Goal: Task Accomplishment & Management: Complete application form

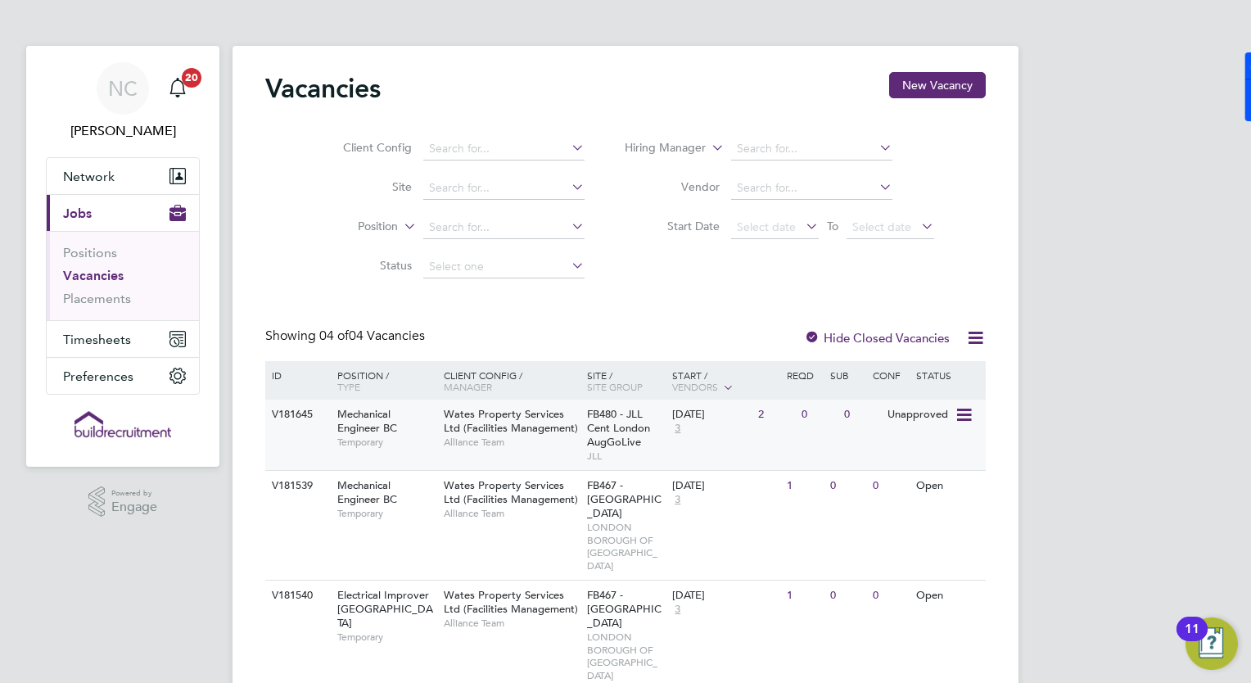
click at [375, 421] on span "Mechanical Engineer BC" at bounding box center [367, 421] width 60 height 28
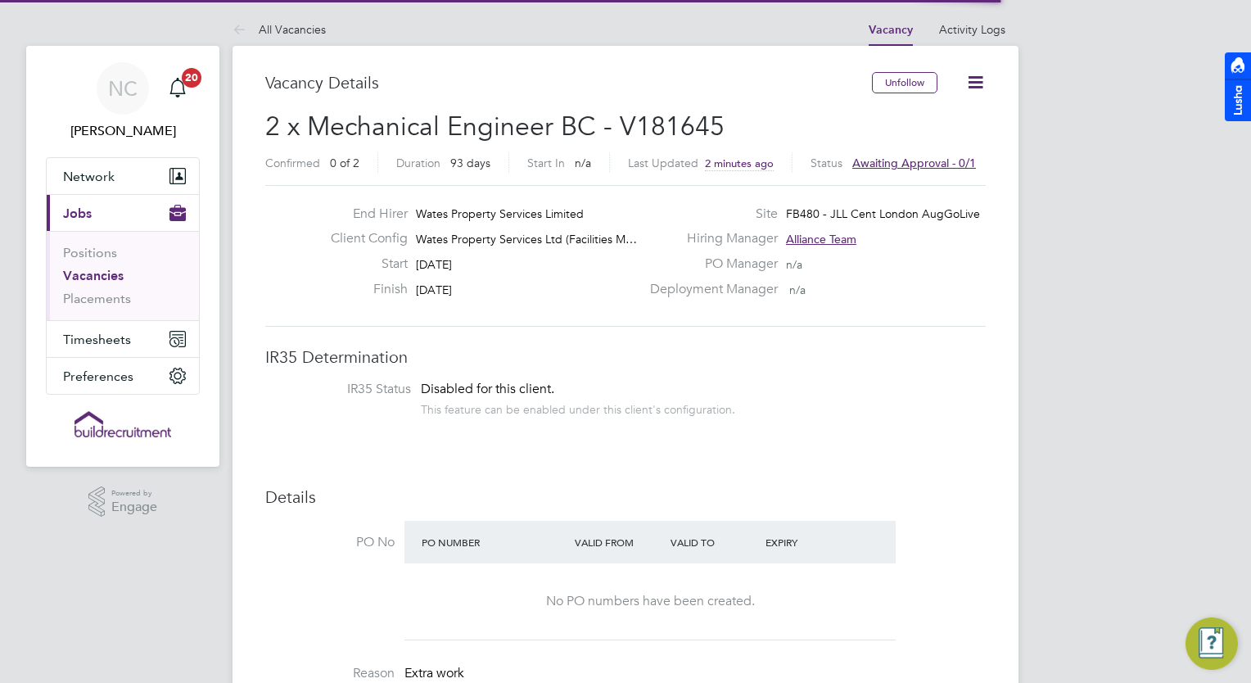
scroll to position [48, 115]
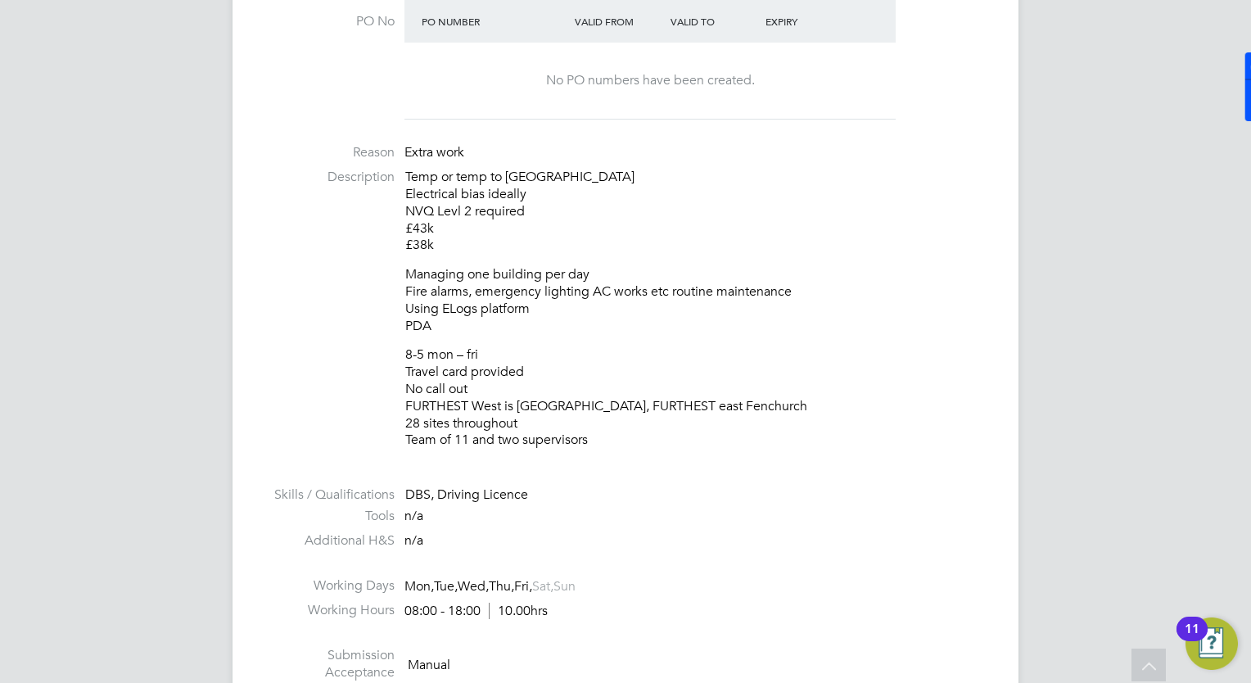
scroll to position [524, 0]
click at [1100, 346] on div "NC Natalie Carr Notifications 20 Applications: Network Businesses Sites Workers…" at bounding box center [625, 679] width 1251 height 2407
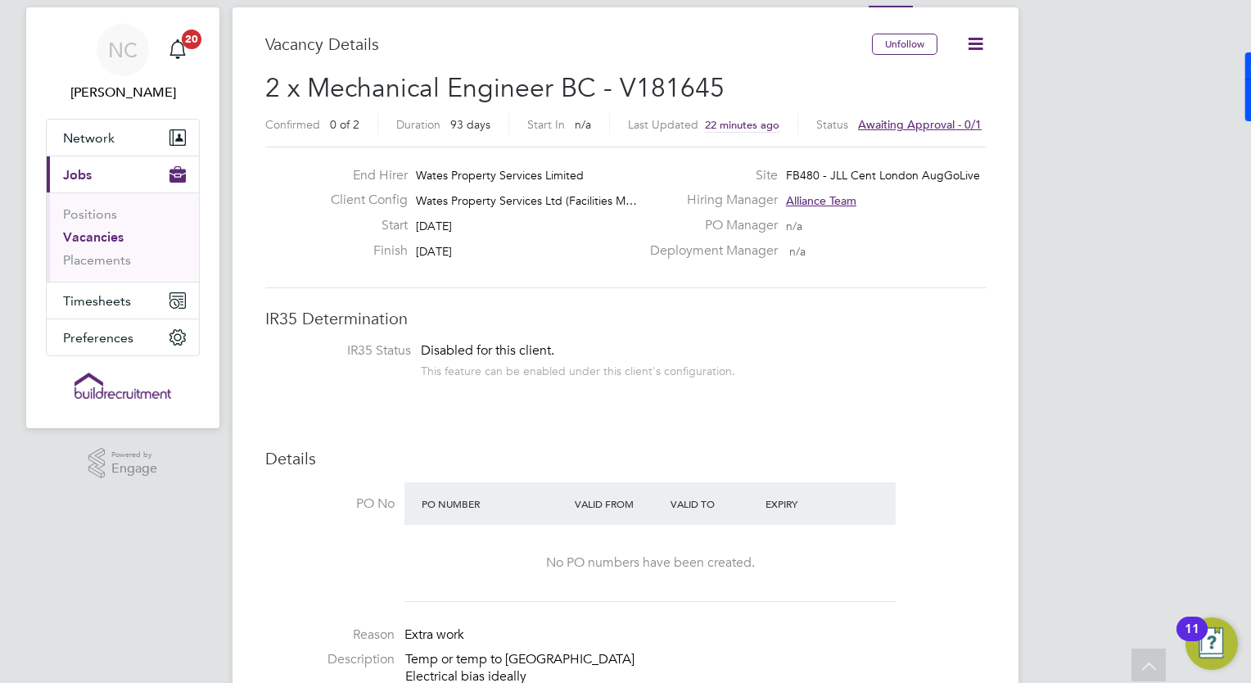
scroll to position [0, 0]
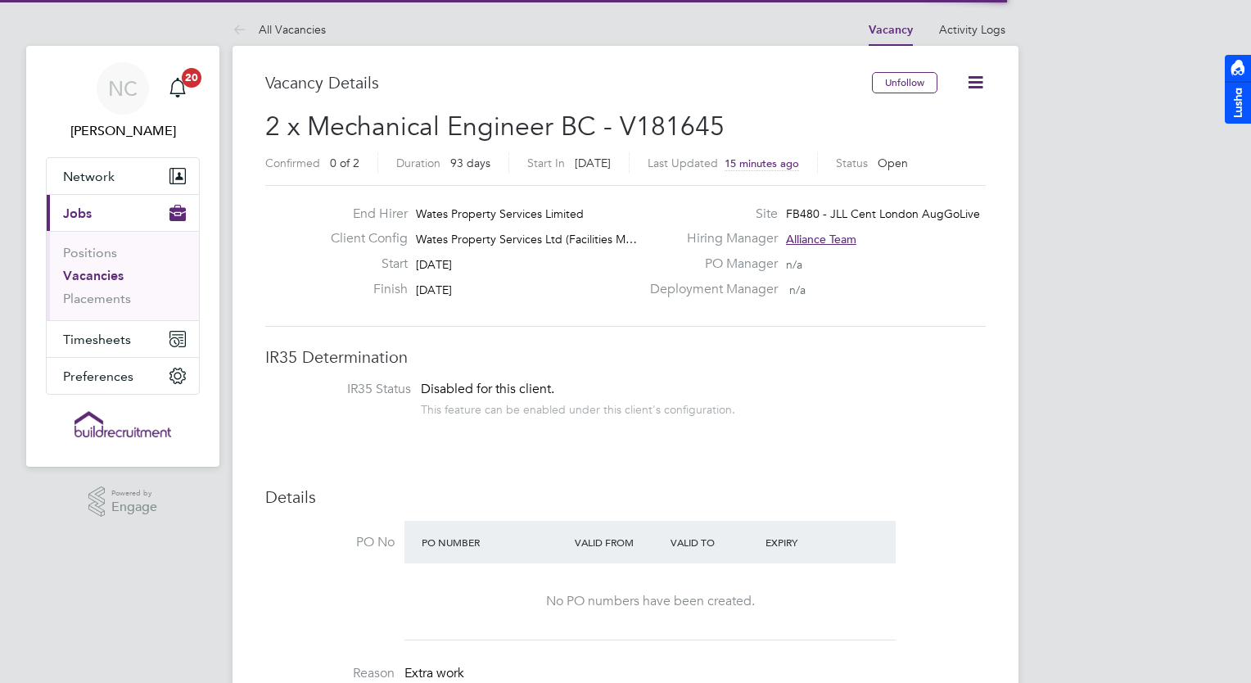
scroll to position [48, 115]
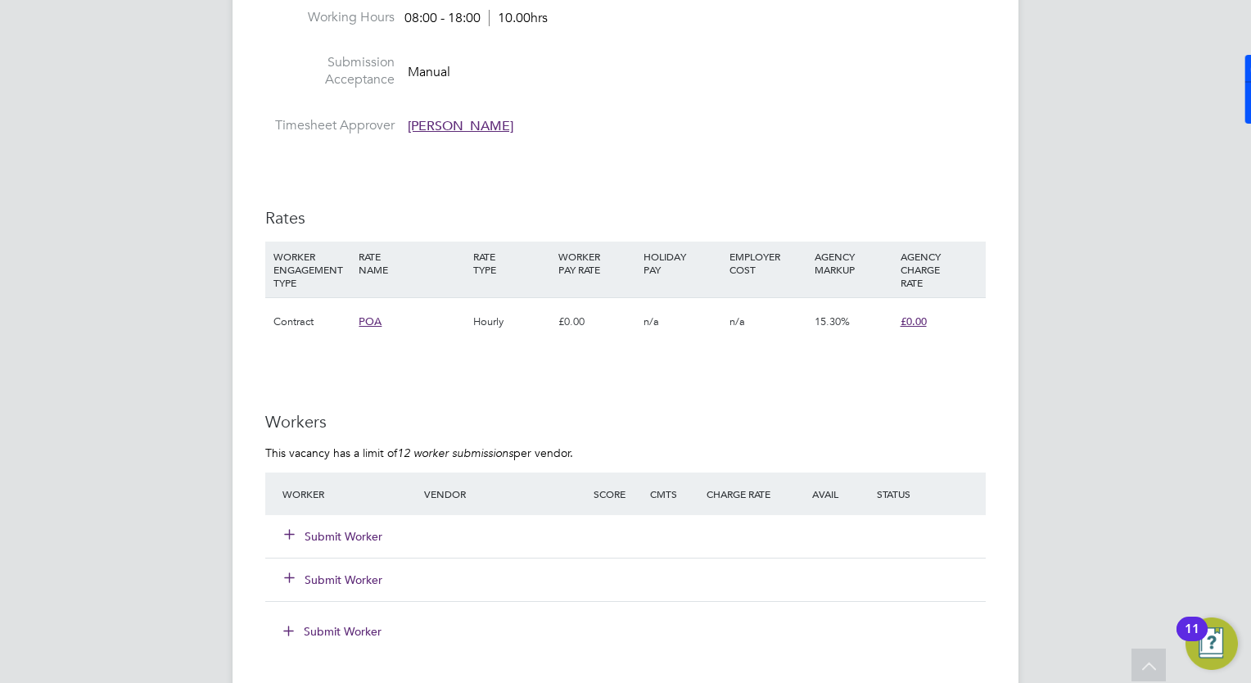
scroll to position [1146, 0]
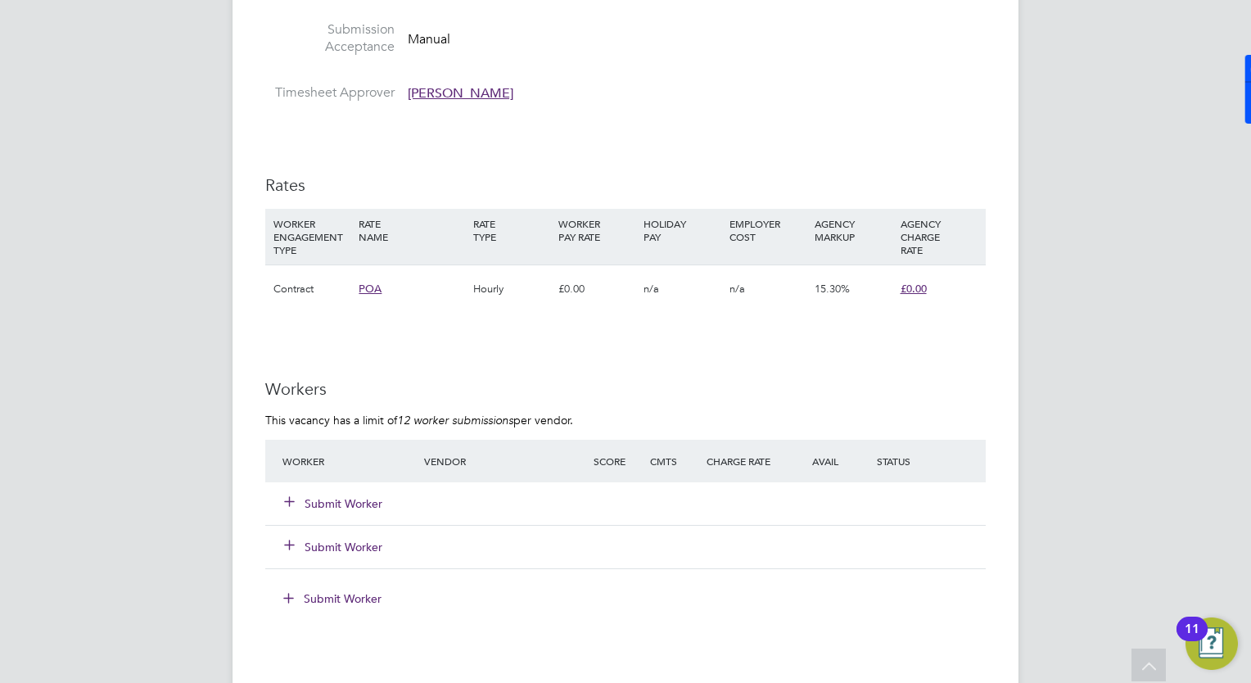
click at [345, 497] on button "Submit Worker" at bounding box center [334, 503] width 98 height 16
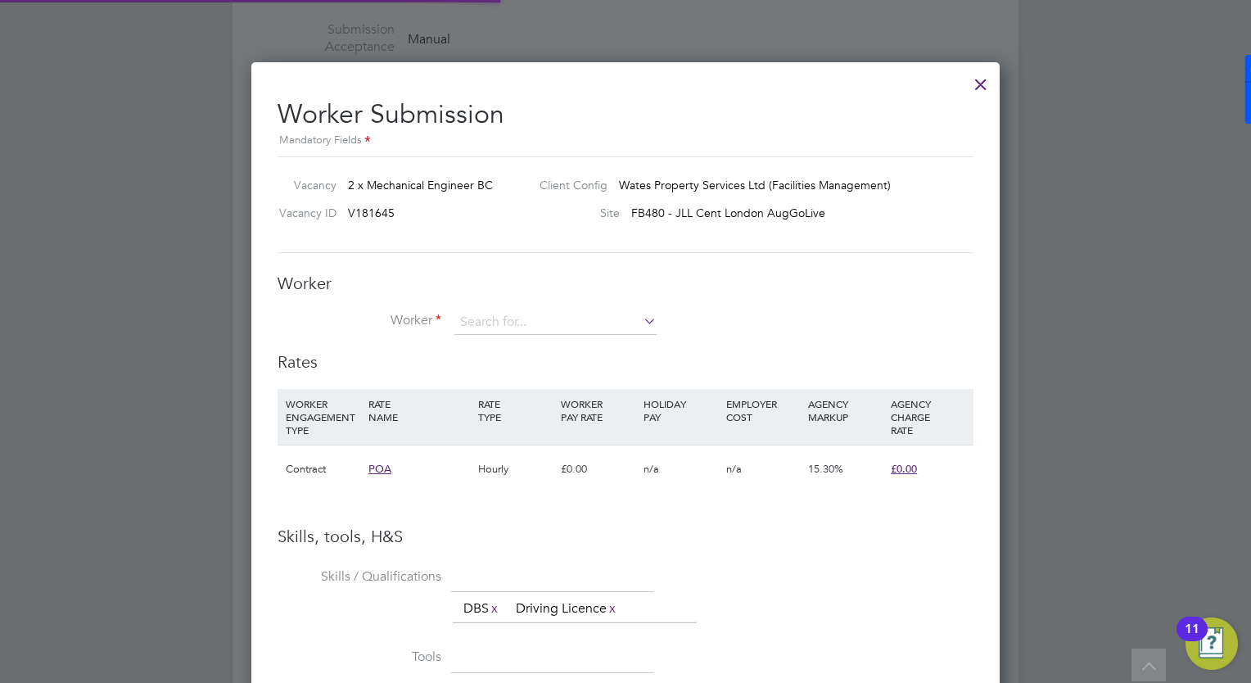
scroll to position [1031, 749]
click at [523, 313] on input at bounding box center [555, 322] width 202 height 25
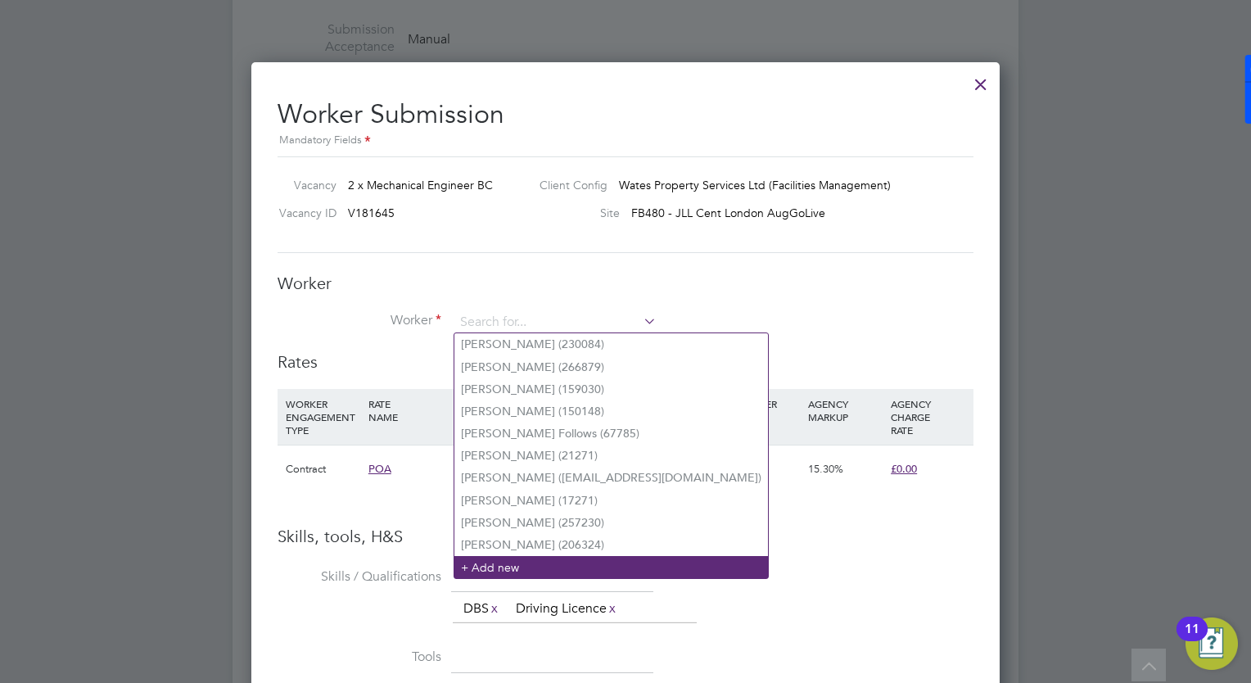
click at [494, 567] on li "+ Add new" at bounding box center [610, 567] width 313 height 22
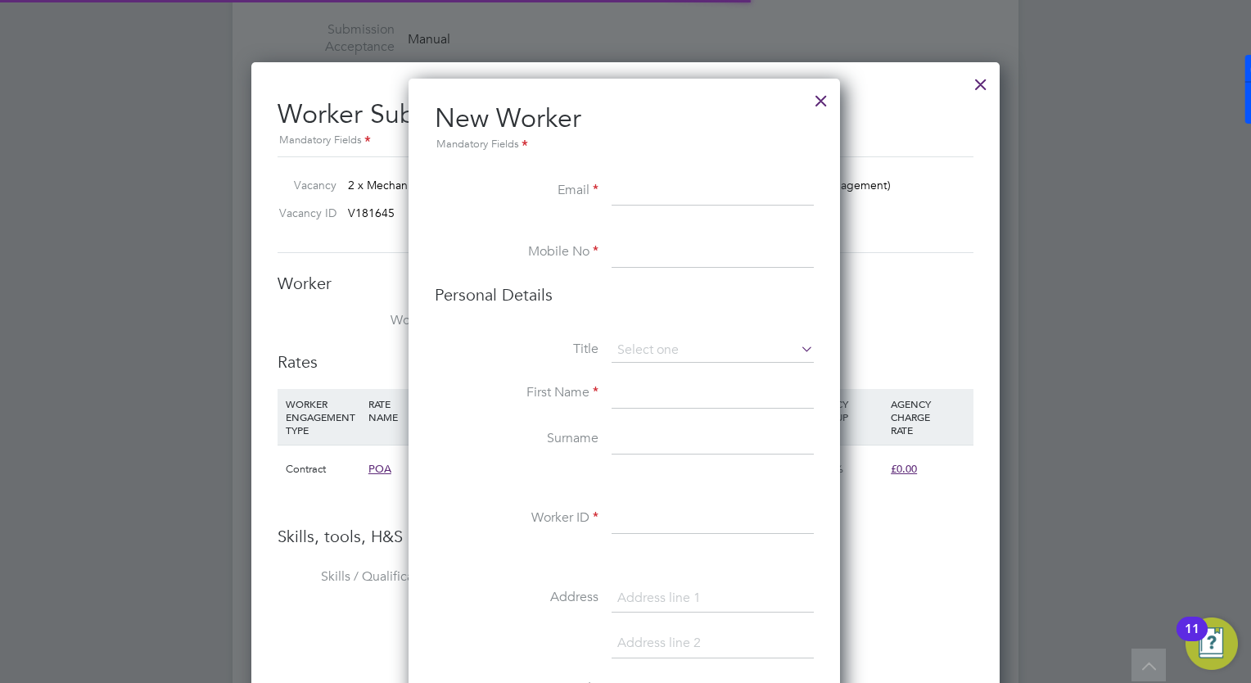
scroll to position [1378, 433]
paste input "hammed.mehran321@gmail.com"
type input "hammed.mehran321@gmail.com"
click at [638, 248] on input at bounding box center [712, 252] width 202 height 29
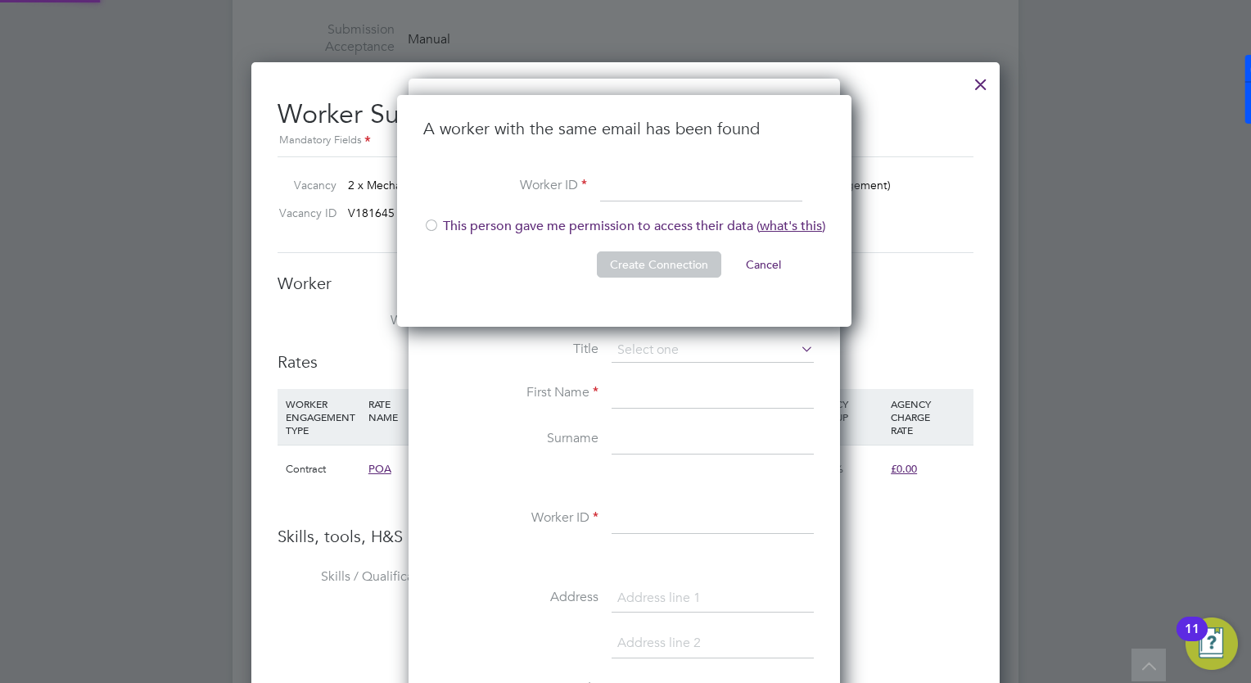
scroll to position [232, 456]
paste input "309618"
type input "309618"
click at [431, 222] on div at bounding box center [431, 227] width 16 height 16
click at [651, 266] on button "Create Connection" at bounding box center [659, 264] width 124 height 26
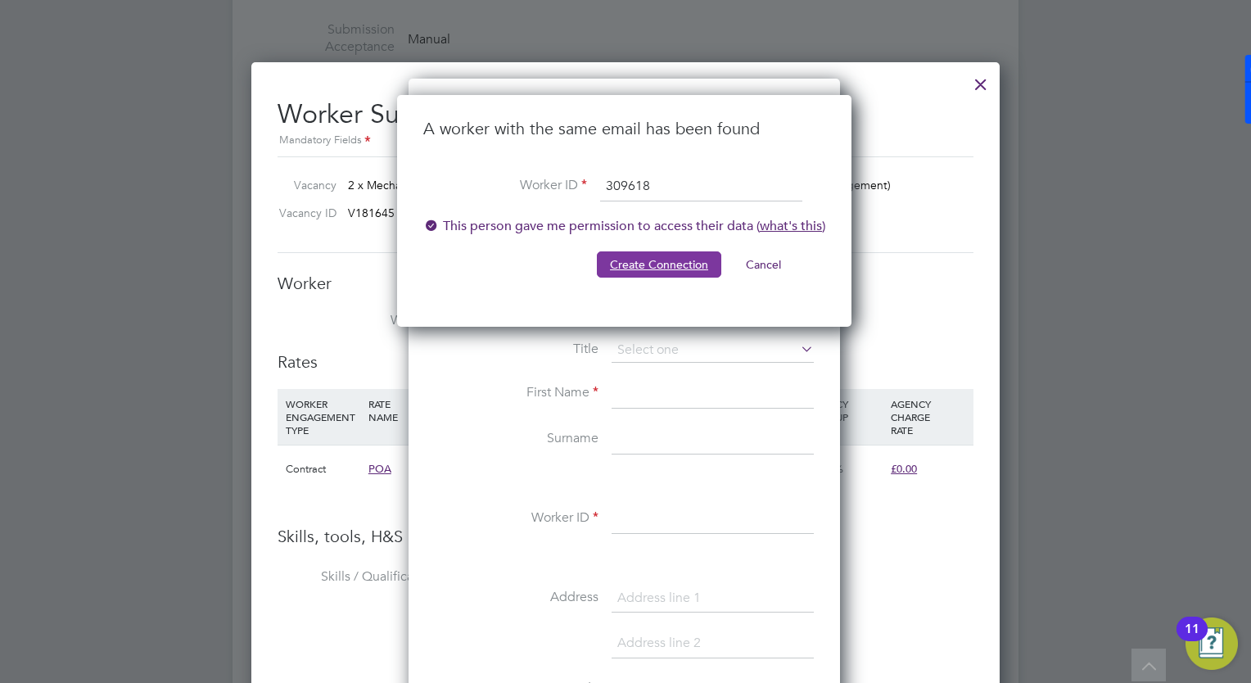
scroll to position [0, 0]
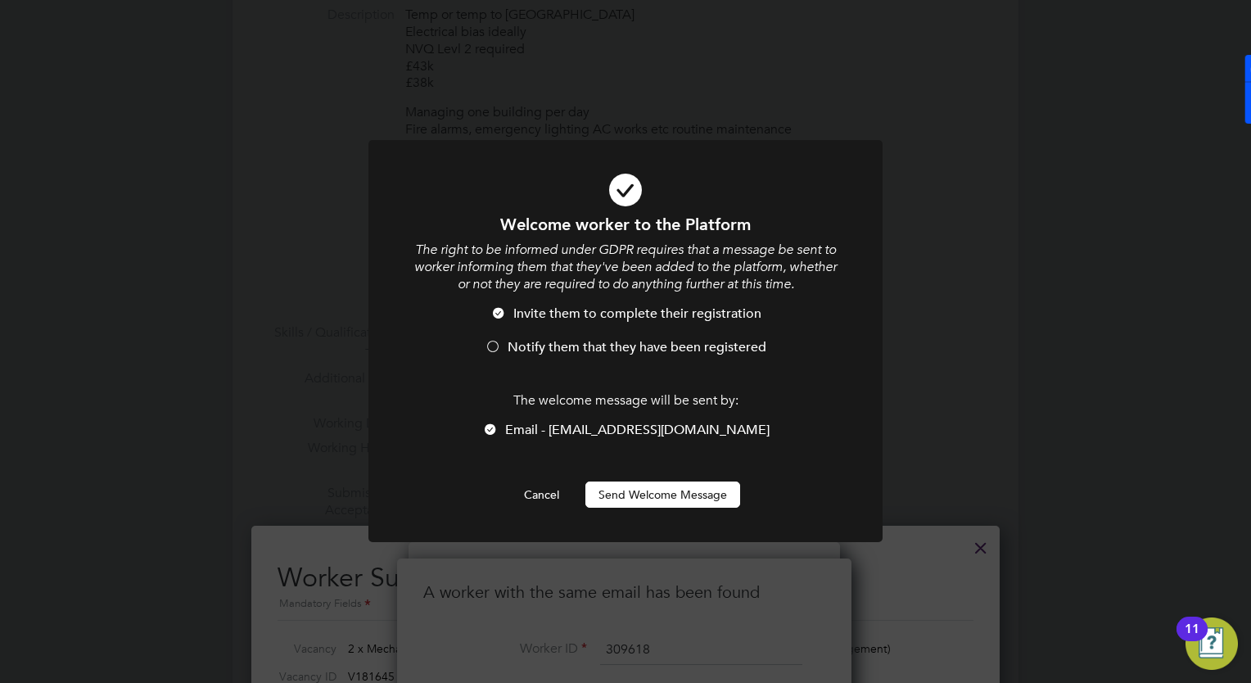
click at [622, 500] on button "Send Welcome Message" at bounding box center [662, 494] width 155 height 26
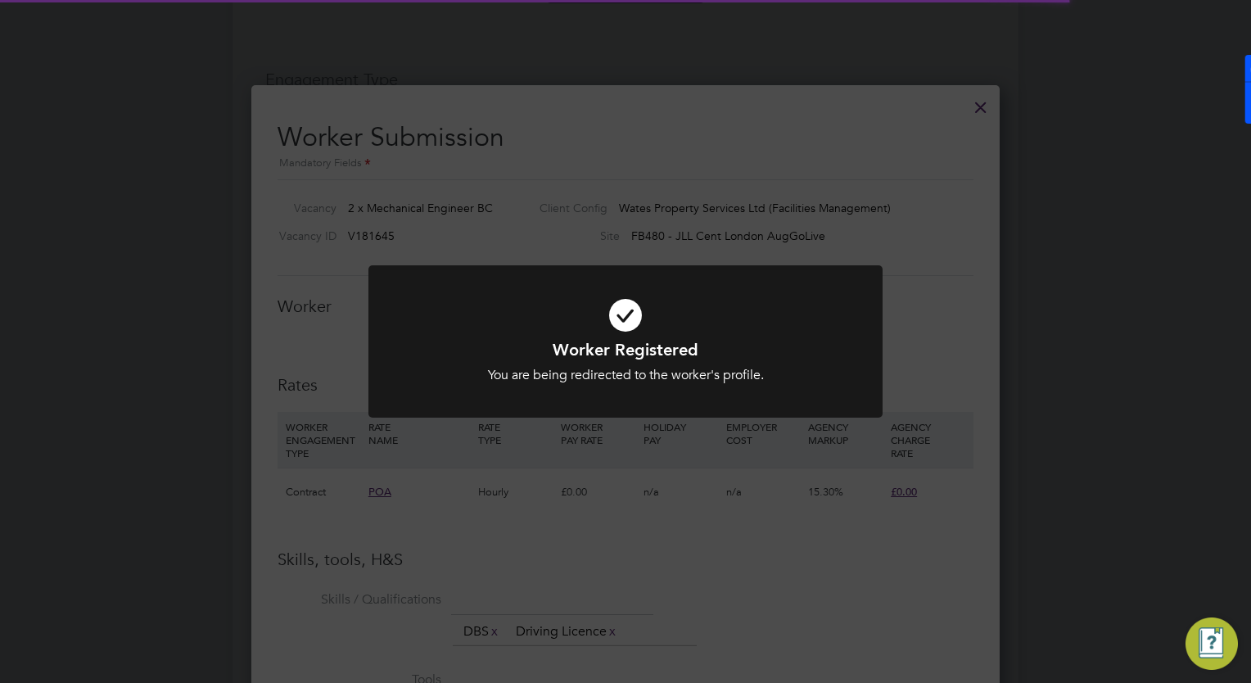
scroll to position [1146, 0]
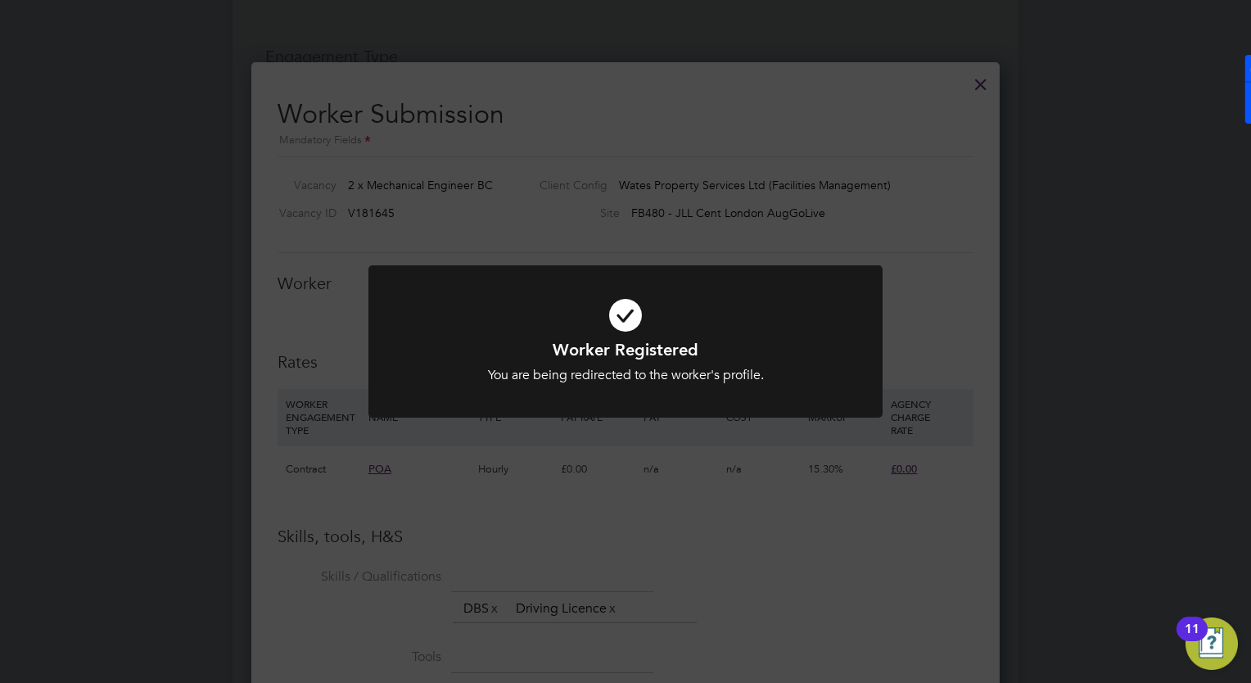
click at [582, 330] on icon at bounding box center [625, 315] width 426 height 64
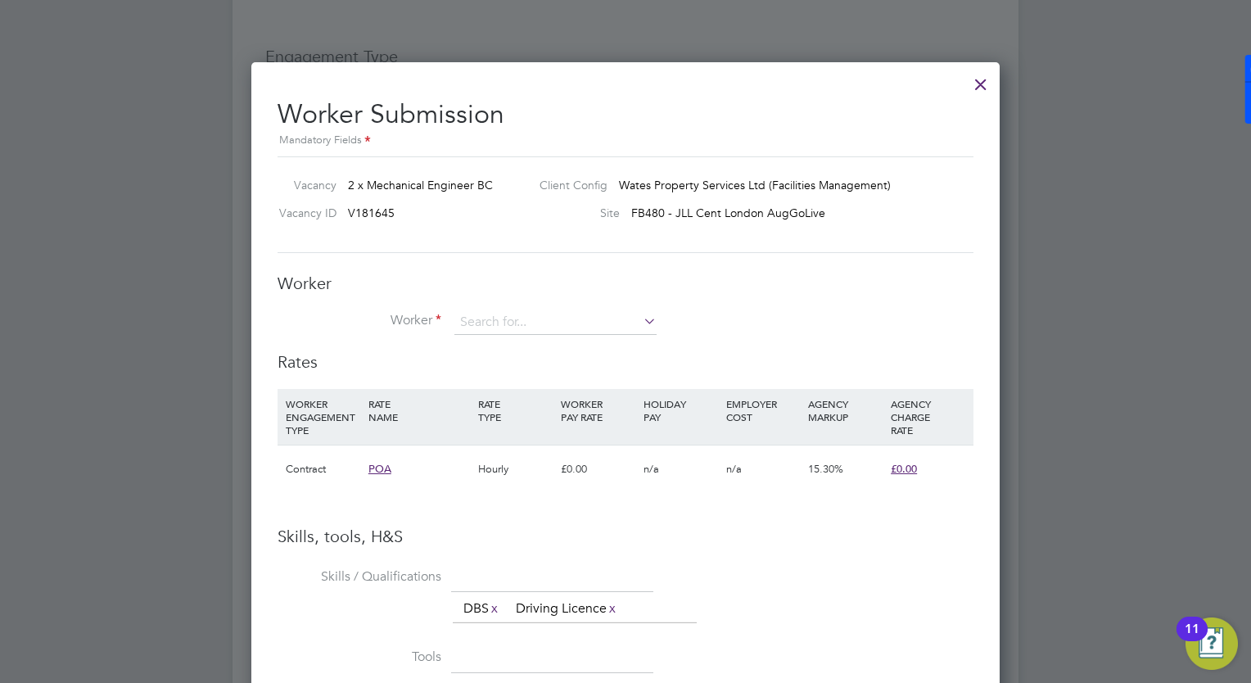
click at [539, 305] on div "Worker Worker Worker Engagement Type" at bounding box center [625, 312] width 696 height 79
click at [512, 322] on input at bounding box center [555, 322] width 202 height 25
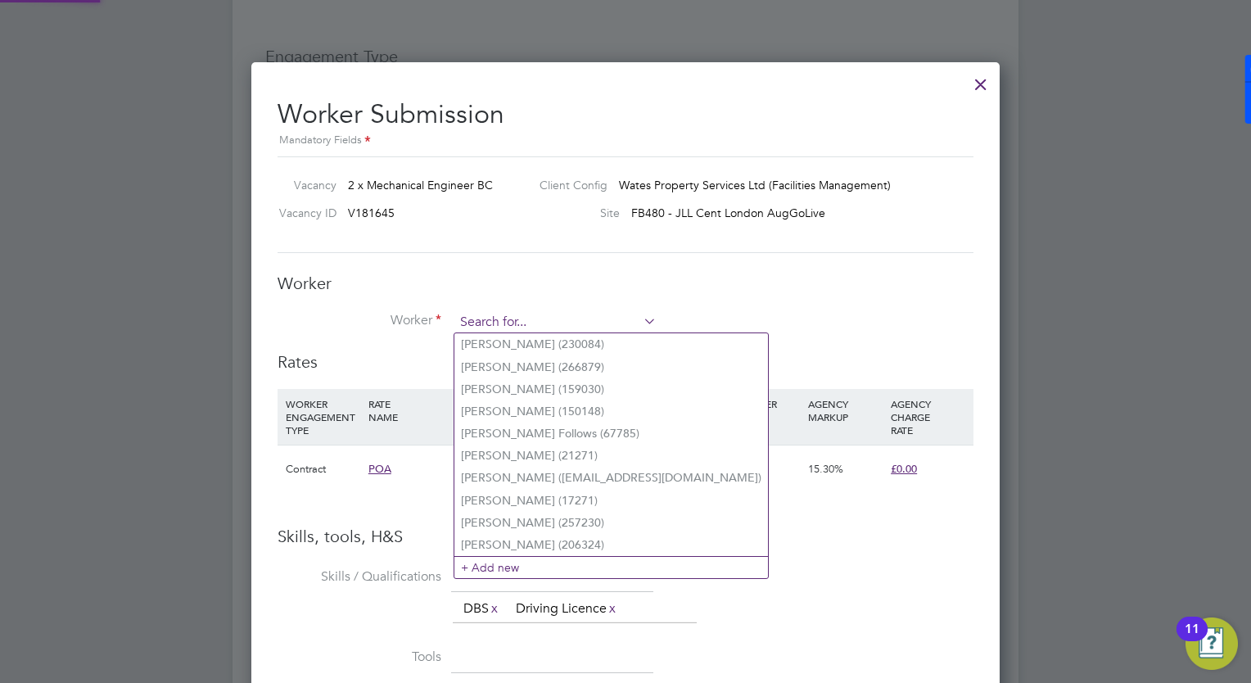
paste input "309618"
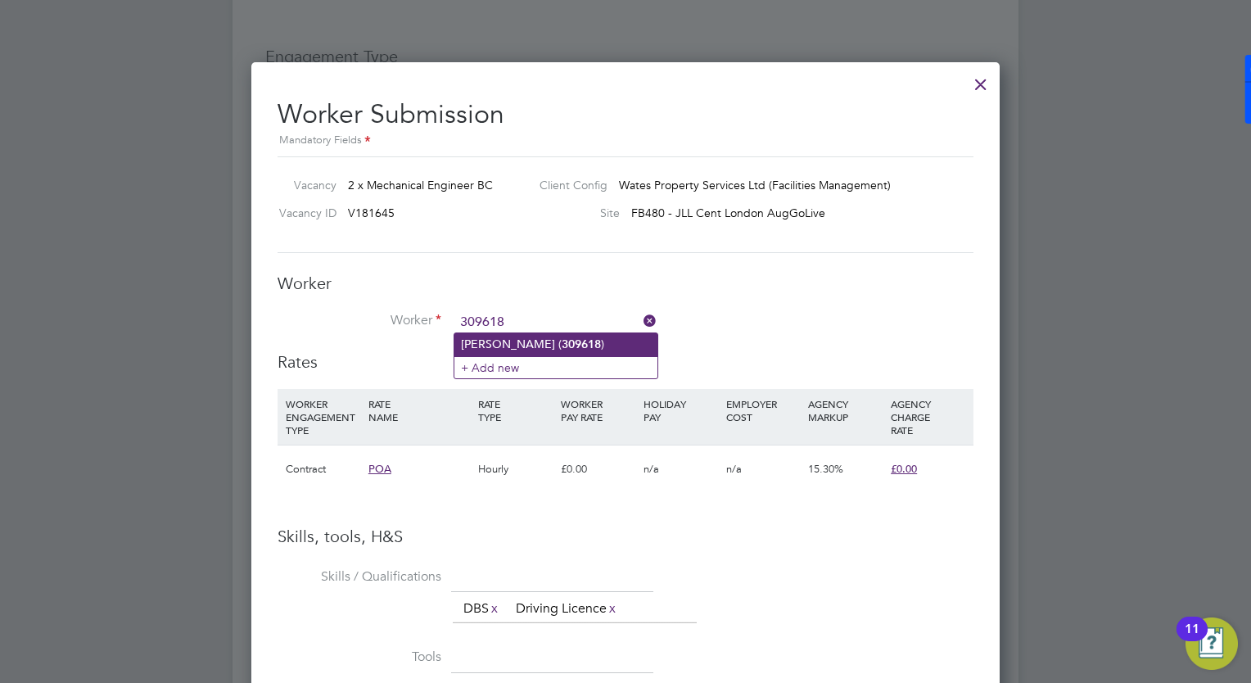
click at [516, 339] on li "Mehran Hamed ( 309618 )" at bounding box center [555, 344] width 203 height 22
type input "Mehran Hamed (309618)"
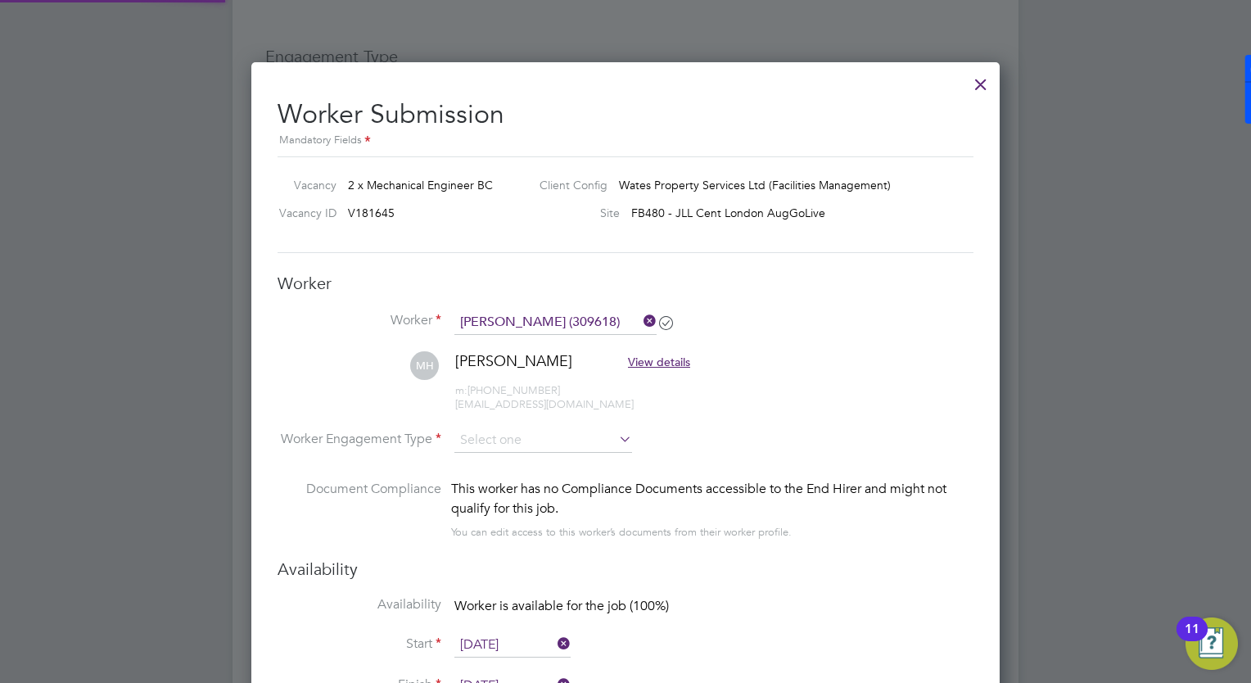
scroll to position [0, 0]
click at [1129, 205] on div at bounding box center [625, 341] width 1251 height 683
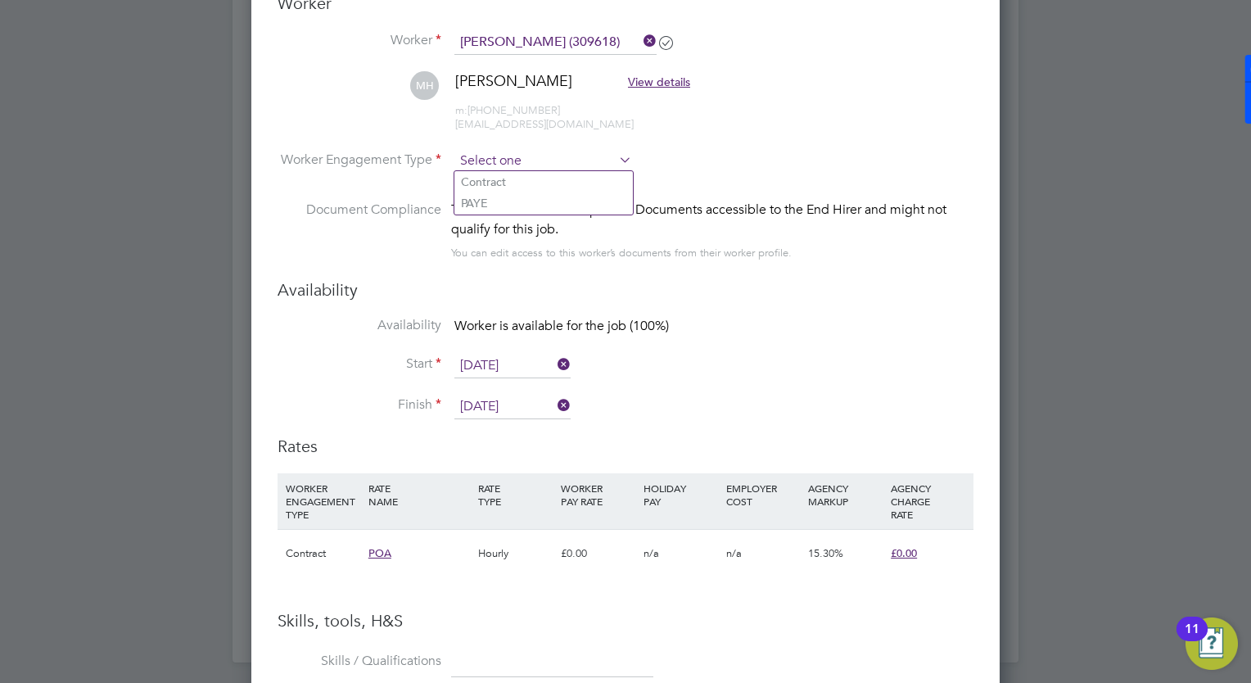
click at [533, 166] on input at bounding box center [543, 161] width 178 height 25
click at [519, 169] on input at bounding box center [543, 161] width 178 height 25
click at [519, 183] on li "Contract" at bounding box center [543, 181] width 178 height 21
type input "Contract"
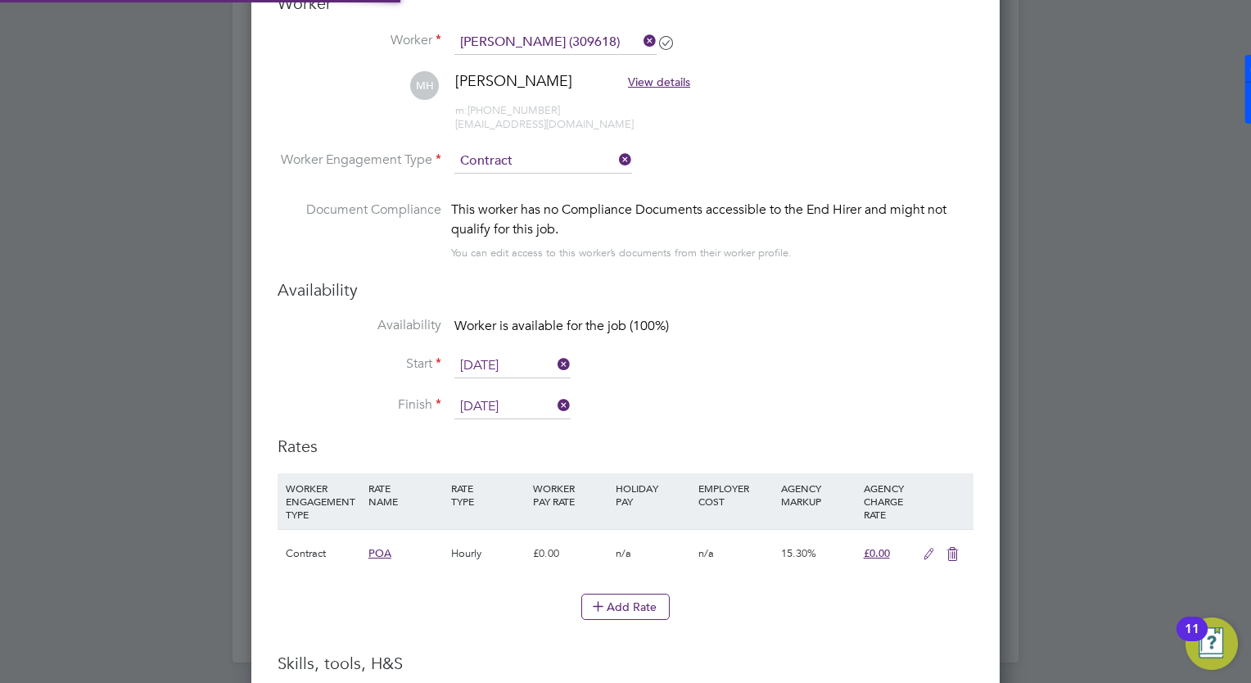
scroll to position [48, 83]
click at [806, 358] on li "Start 15 Oct 2025" at bounding box center [625, 374] width 696 height 41
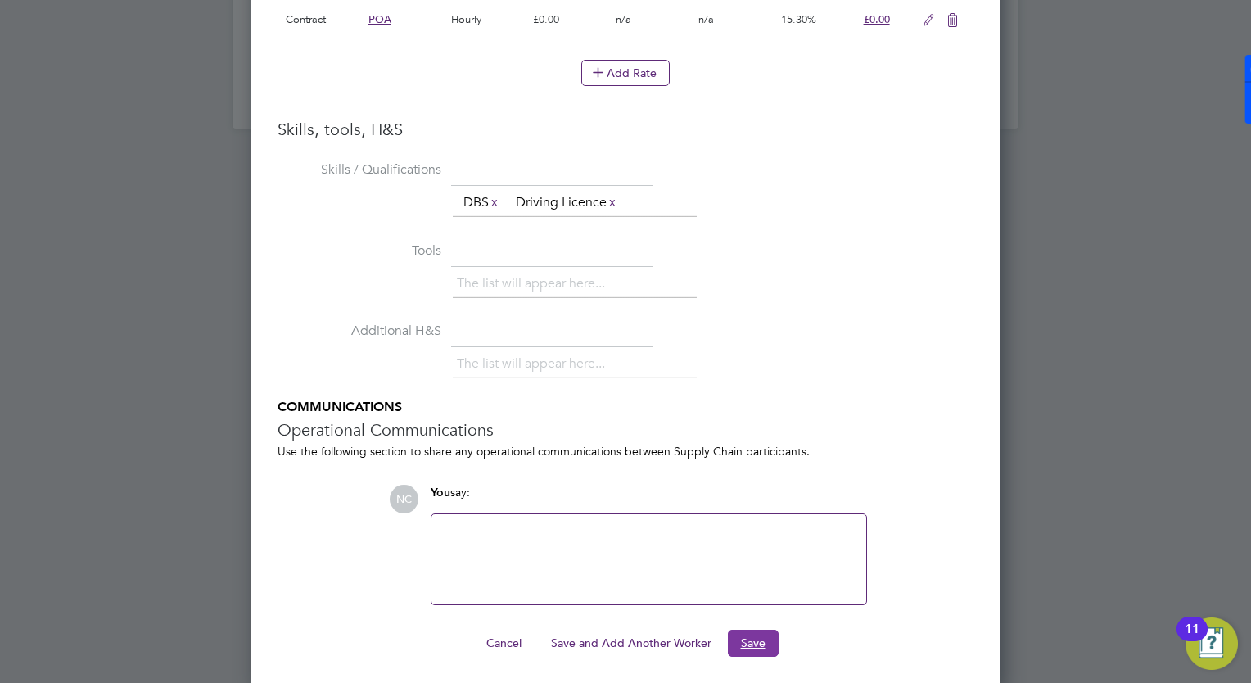
click at [734, 640] on button "Save" at bounding box center [753, 642] width 51 height 26
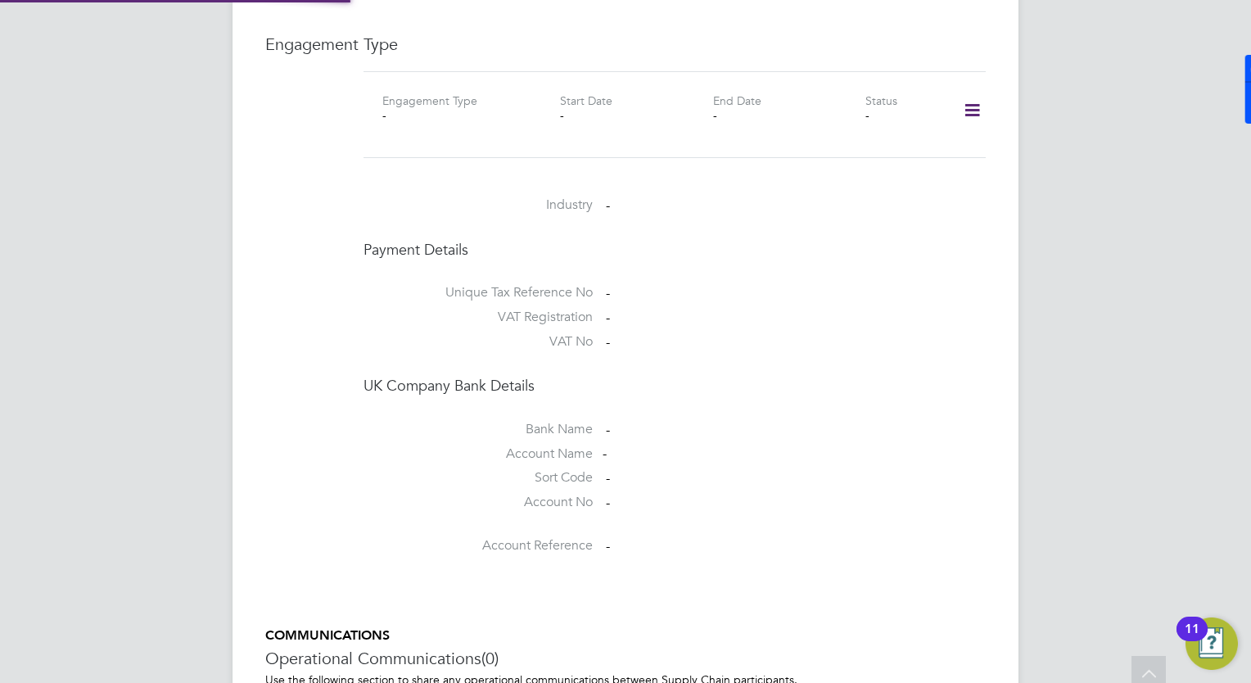
scroll to position [1146, 0]
